Goal: Entertainment & Leisure: Consume media (video, audio)

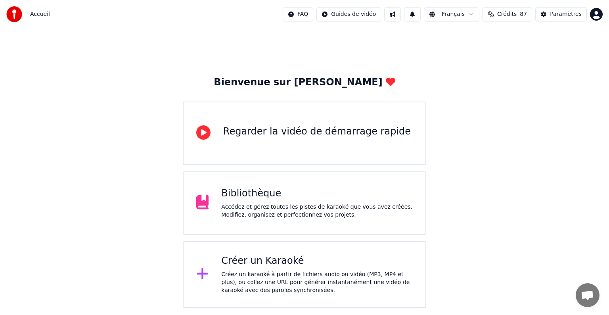
click at [260, 201] on div "Bibliothèque Accédez et gérez toutes les pistes de karaoké que vous avez créées…" at bounding box center [317, 203] width 192 height 32
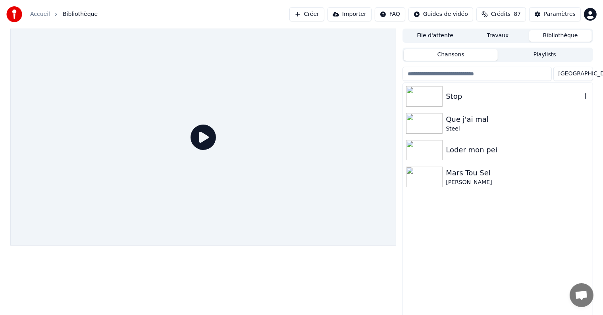
click at [443, 95] on div at bounding box center [426, 96] width 40 height 21
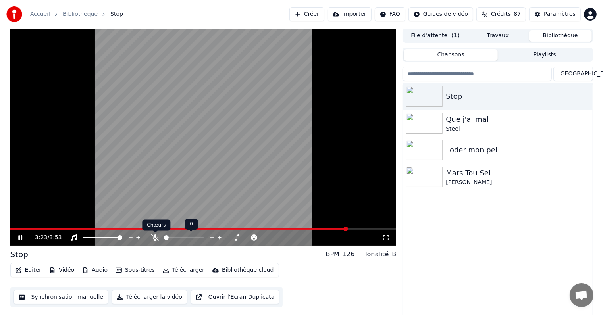
click at [157, 238] on icon at bounding box center [155, 237] width 8 height 6
click at [164, 237] on span at bounding box center [164, 238] width 0 height 2
click at [20, 237] on icon at bounding box center [26, 237] width 19 height 6
click at [449, 98] on div "Stop" at bounding box center [513, 96] width 135 height 11
click at [460, 122] on div "Que j'ai mal" at bounding box center [513, 119] width 135 height 11
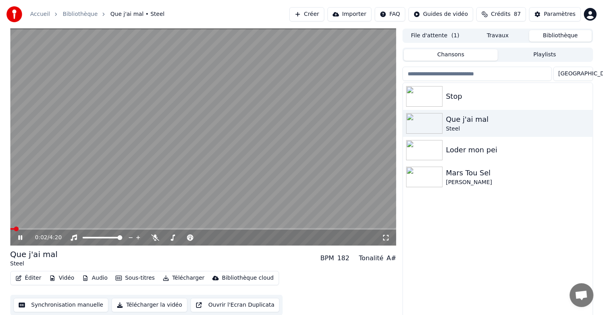
click at [17, 236] on icon at bounding box center [26, 237] width 19 height 6
click at [435, 95] on img at bounding box center [424, 96] width 36 height 21
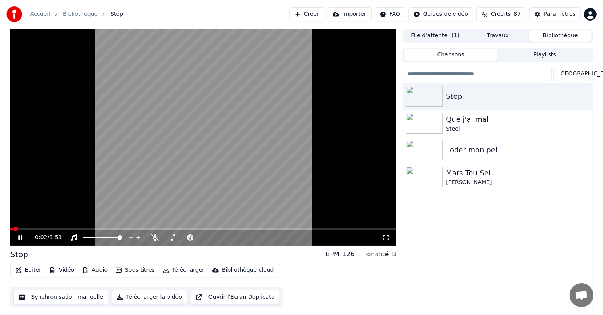
click at [21, 238] on icon at bounding box center [20, 237] width 4 height 5
click at [20, 237] on icon at bounding box center [20, 238] width 5 height 6
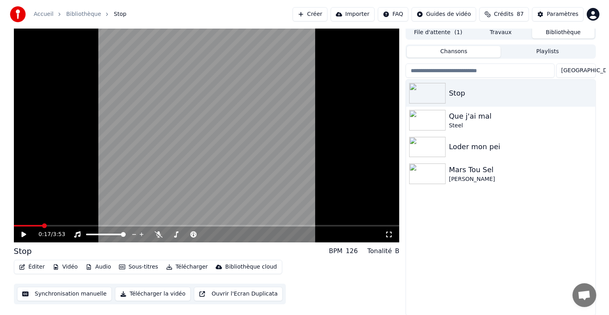
scroll to position [4, 0]
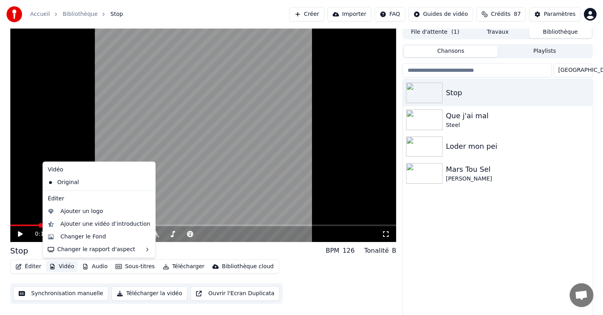
click at [56, 268] on button "Vidéo" at bounding box center [61, 266] width 31 height 11
click at [78, 238] on div "Changer le Fond" at bounding box center [83, 237] width 46 height 8
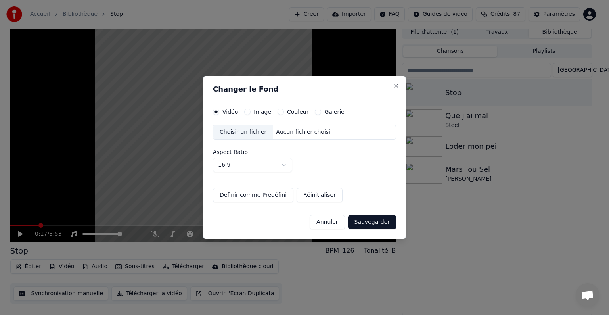
click at [247, 113] on button "Image" at bounding box center [247, 112] width 6 height 6
